Goal: Check status: Check status

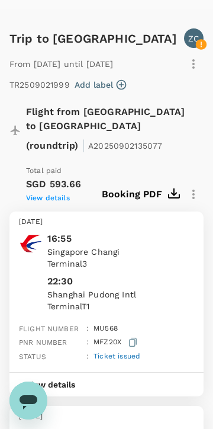
scroll to position [111, 0]
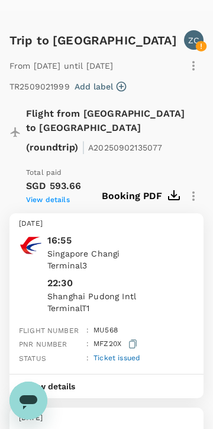
click at [170, 264] on p "Terminal 3" at bounding box center [120, 266] width 147 height 12
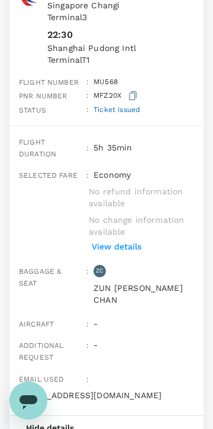
scroll to position [361, 0]
click at [136, 252] on p "View details" at bounding box center [117, 246] width 50 height 12
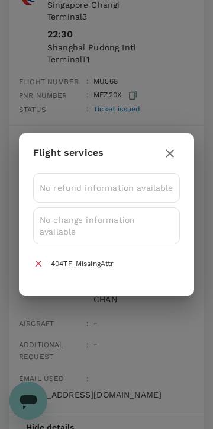
click at [178, 152] on button "button" at bounding box center [170, 154] width 20 height 20
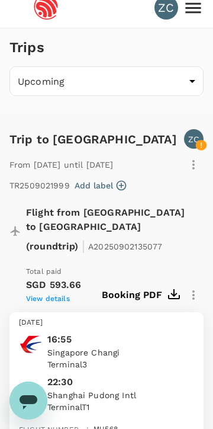
scroll to position [0, 0]
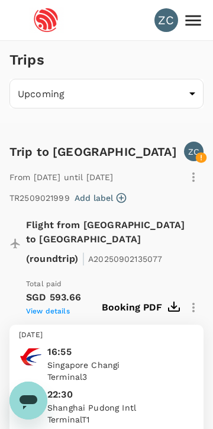
click at [202, 24] on icon at bounding box center [193, 20] width 21 height 21
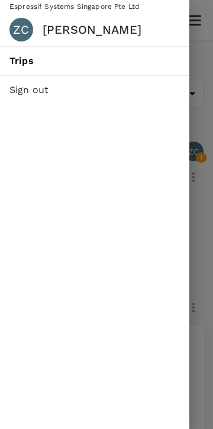
click at [117, 56] on link "Trips" at bounding box center [95, 61] width 190 height 28
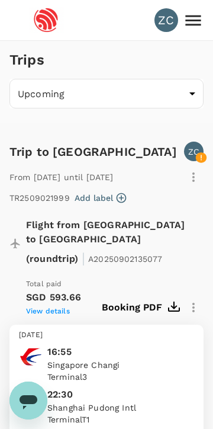
click at [197, 184] on icon "button" at bounding box center [194, 177] width 14 height 14
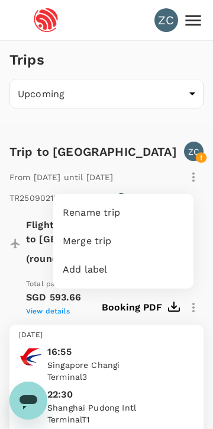
click at [203, 160] on div at bounding box center [106, 214] width 213 height 429
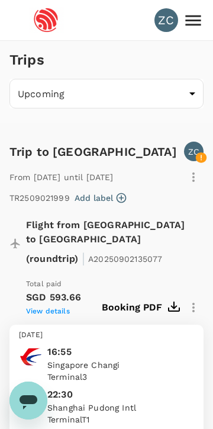
click at [200, 157] on icon at bounding box center [201, 157] width 11 height 11
click at [196, 304] on icon "button" at bounding box center [194, 308] width 14 height 14
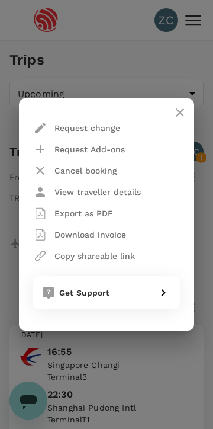
click at [183, 119] on icon "close" at bounding box center [180, 113] width 14 height 14
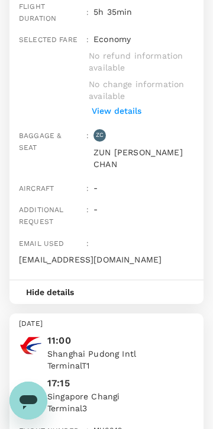
scroll to position [785, 0]
